Goal: Consume media (video, audio)

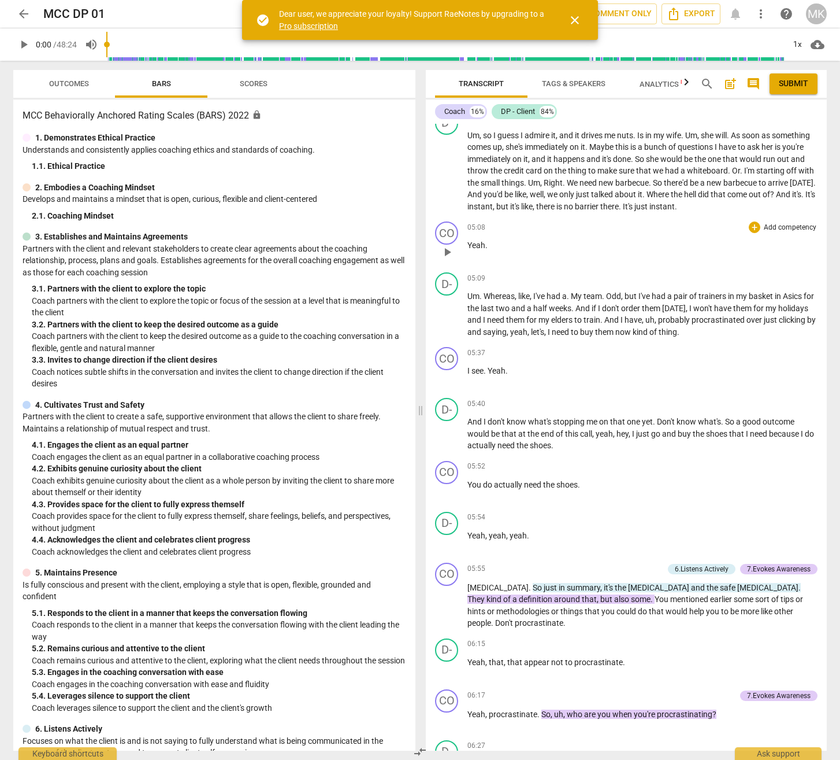
scroll to position [1792, 0]
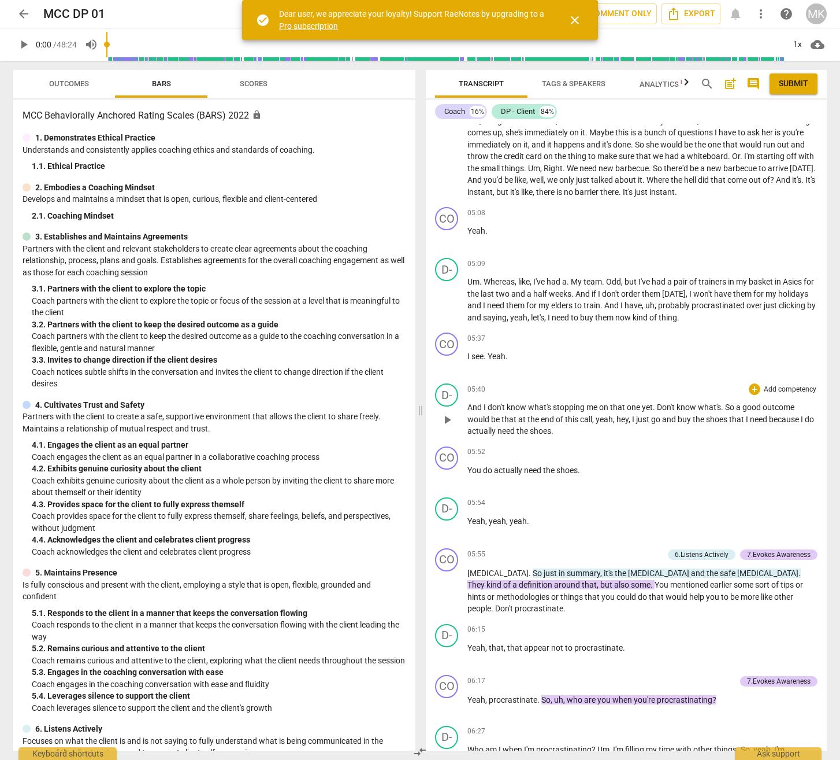
click at [450, 427] on span "play_arrow" at bounding box center [447, 420] width 14 height 14
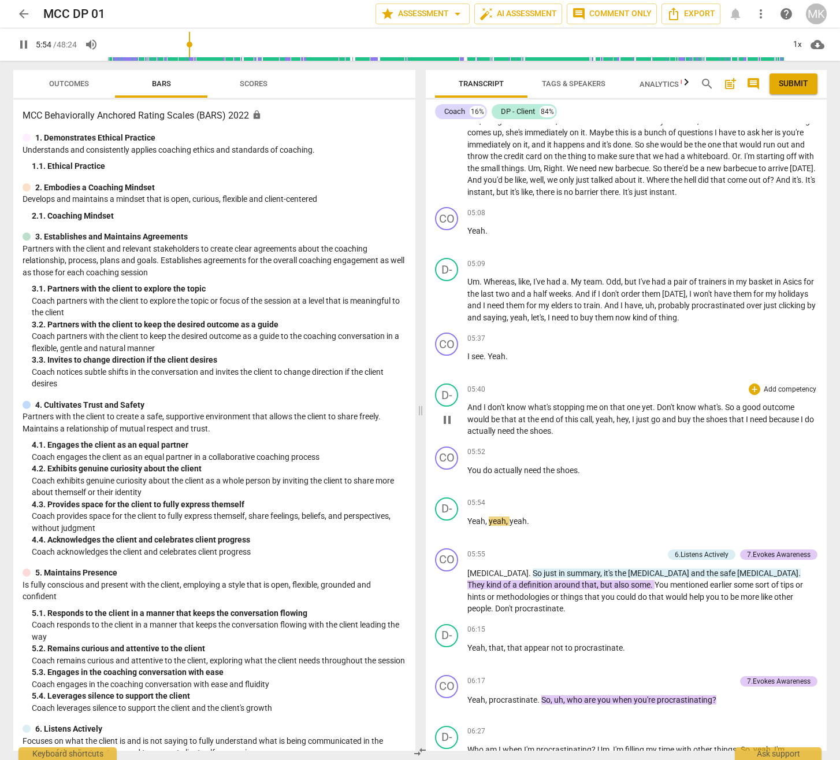
click at [450, 427] on span "pause" at bounding box center [447, 420] width 14 height 14
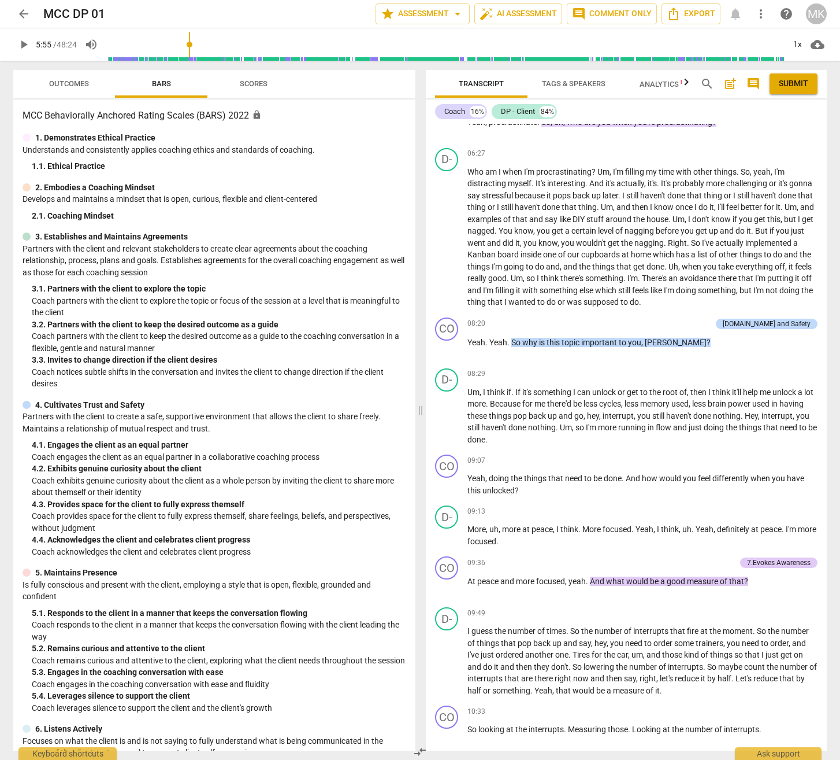
scroll to position [2370, 0]
click at [669, 282] on span "There's" at bounding box center [655, 277] width 27 height 9
click at [443, 244] on span "pause" at bounding box center [447, 237] width 14 height 14
click at [450, 244] on span "play_arrow" at bounding box center [447, 237] width 14 height 14
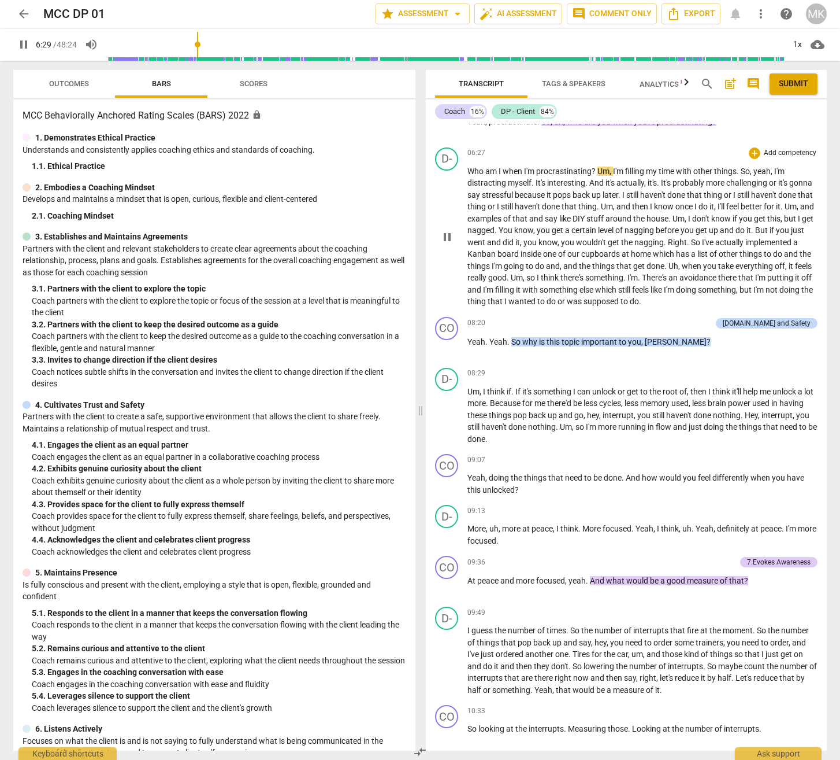
click at [451, 244] on span "pause" at bounding box center [447, 237] width 14 height 14
type input "390"
click at [466, 161] on div "D- play_arrow pause 06:27 + Add competency keyboard_arrow_right Who am I when I…" at bounding box center [626, 227] width 401 height 169
click at [268, 229] on div "MCC Behaviorally Anchored Rating Scales (BARS) 2022 lock 1. Demonstrates Ethica…" at bounding box center [214, 424] width 402 height 651
click at [24, 10] on span "arrow_back" at bounding box center [24, 14] width 14 height 14
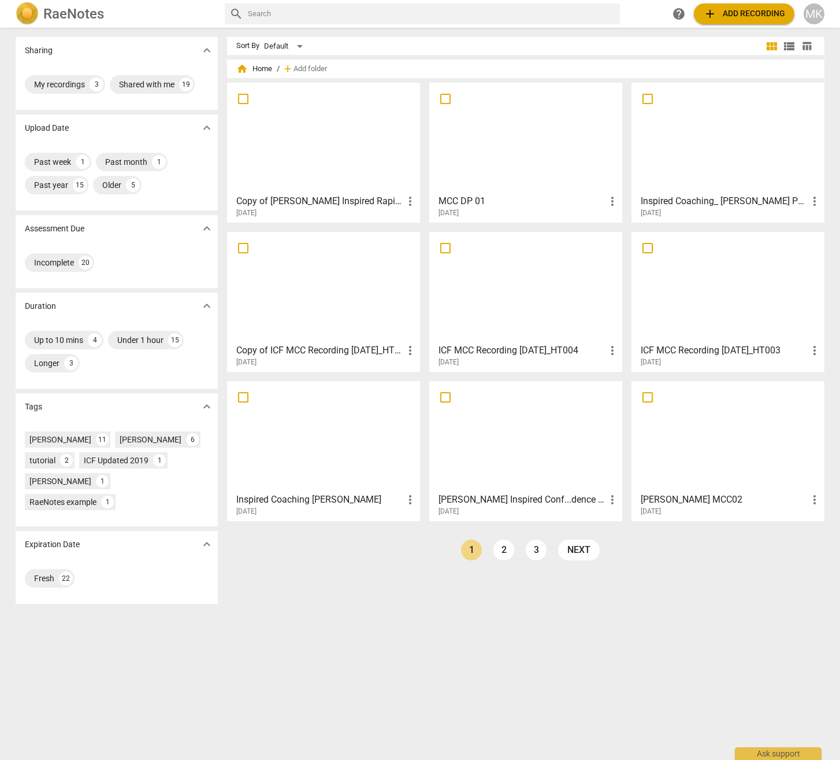
click at [300, 206] on h3 "Copy of [PERSON_NAME] Inspired Rapid Shift Coaching ([PERSON_NAME]) - [DATE]" at bounding box center [319, 201] width 167 height 14
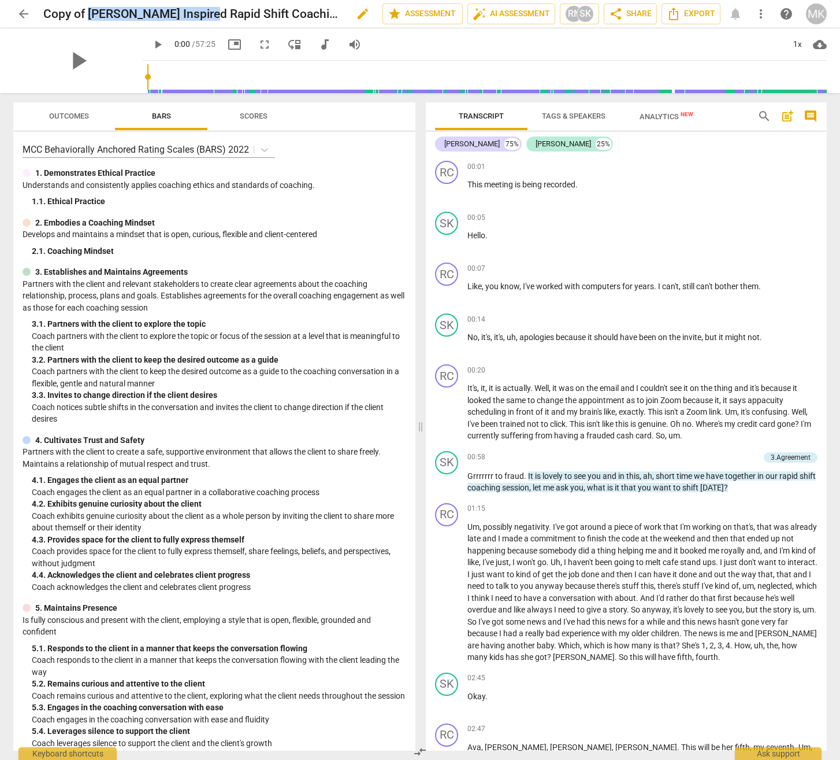
drag, startPoint x: 87, startPoint y: 13, endPoint x: 214, endPoint y: 17, distance: 127.8
click at [214, 17] on h2 "Copy of [PERSON_NAME] Inspired Rapid Shift Coaching ([PERSON_NAME]) - [DATE]" at bounding box center [193, 14] width 300 height 14
copy h2 "Rob Chapman_ Inspired"
click at [23, 13] on span "arrow_back" at bounding box center [24, 14] width 14 height 14
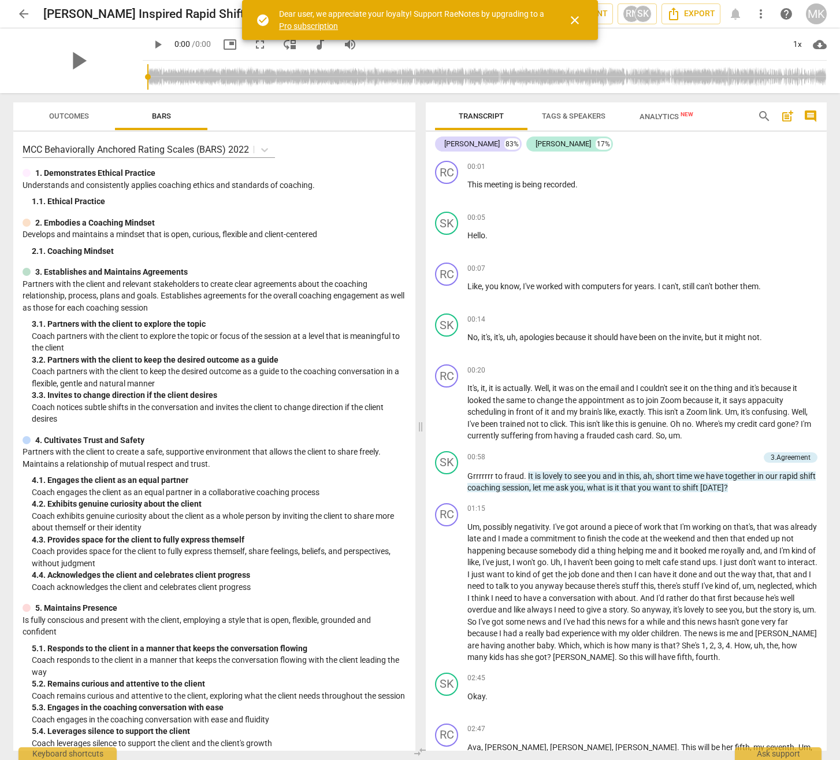
click at [572, 20] on span "close" at bounding box center [575, 20] width 14 height 14
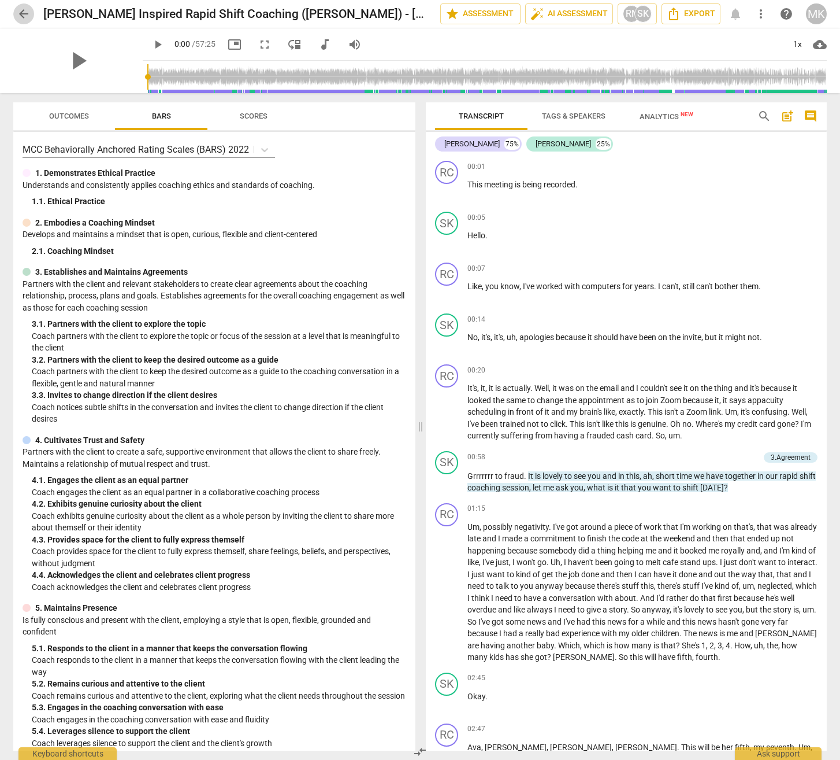
click at [17, 10] on span "arrow_back" at bounding box center [24, 14] width 14 height 14
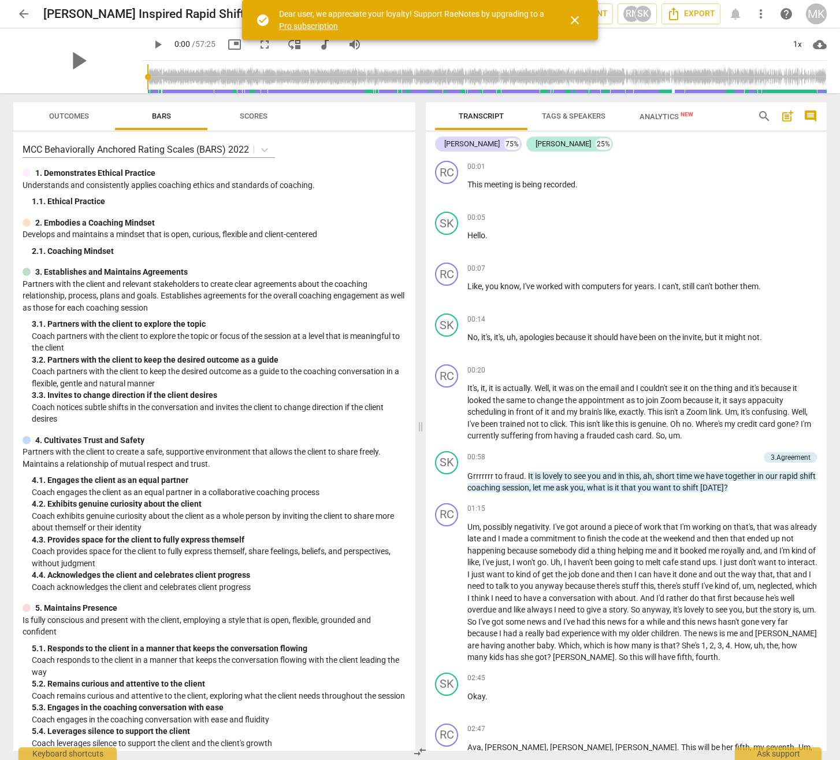
click at [572, 23] on span "close" at bounding box center [575, 20] width 14 height 14
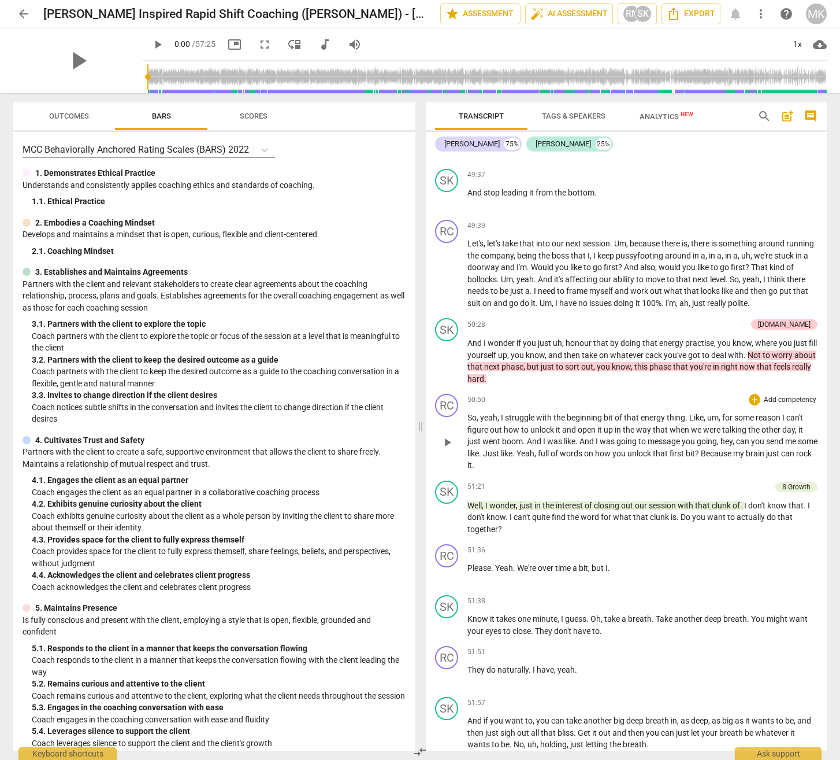
scroll to position [9422, 0]
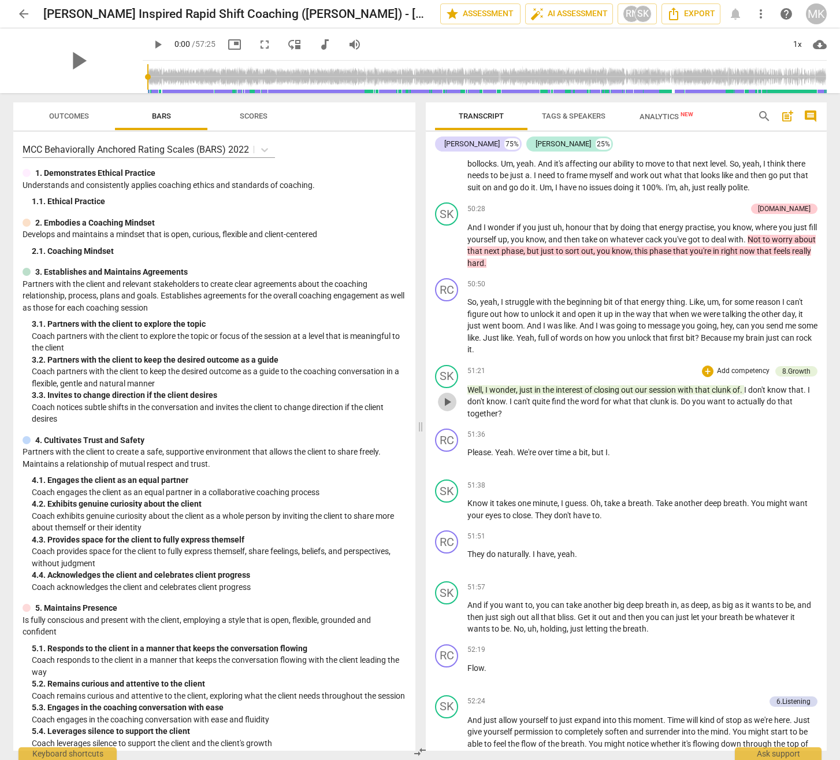
click at [448, 409] on span "play_arrow" at bounding box center [447, 402] width 14 height 14
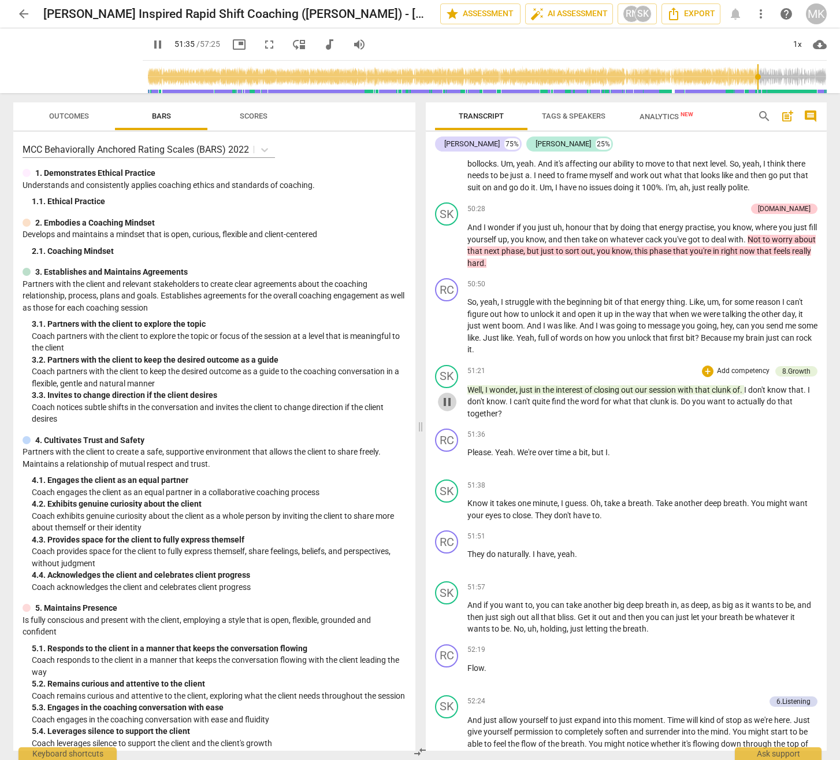
click at [447, 409] on span "pause" at bounding box center [447, 402] width 14 height 14
type input "3096"
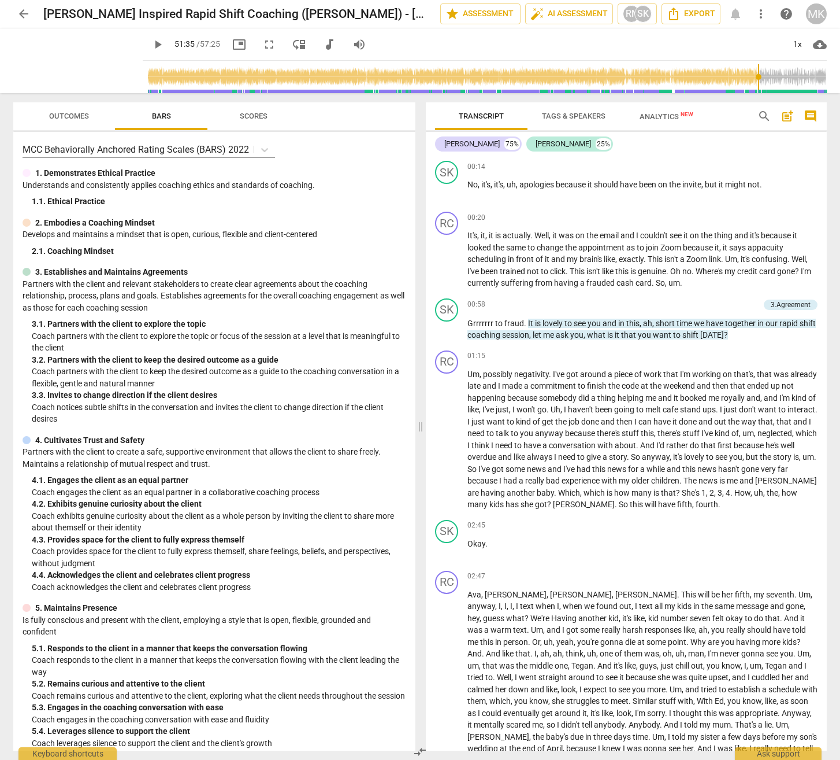
scroll to position [0, 0]
